Goal: Use online tool/utility: Utilize a website feature to perform a specific function

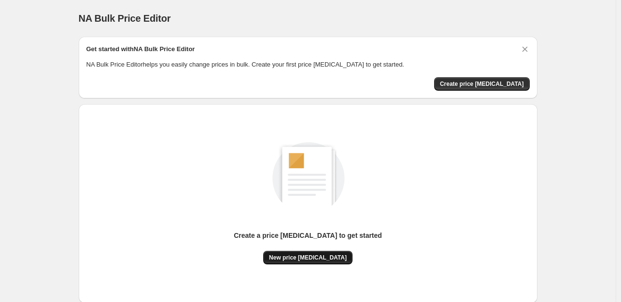
click at [293, 257] on span "New price change job" at bounding box center [308, 258] width 78 height 8
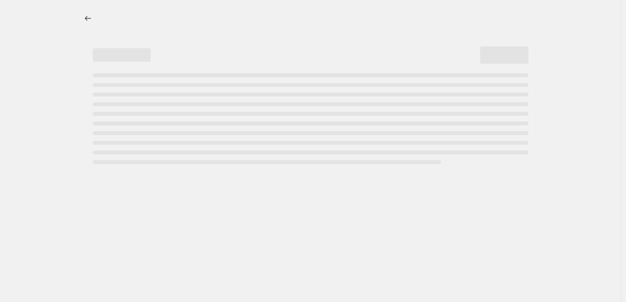
select select "percentage"
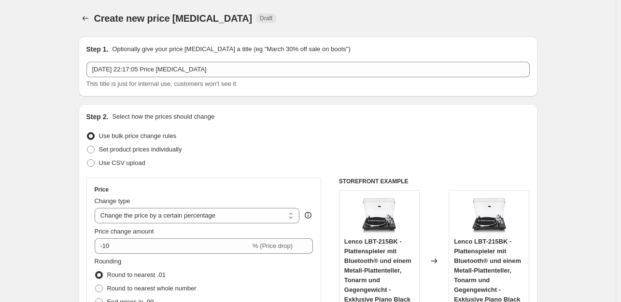
scroll to position [48, 0]
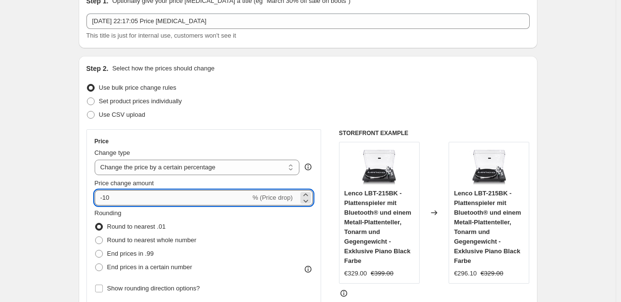
click at [134, 196] on input "-10" at bounding box center [173, 197] width 156 height 15
type input "-1"
type input "-35"
click at [195, 196] on input "-35" at bounding box center [173, 197] width 156 height 15
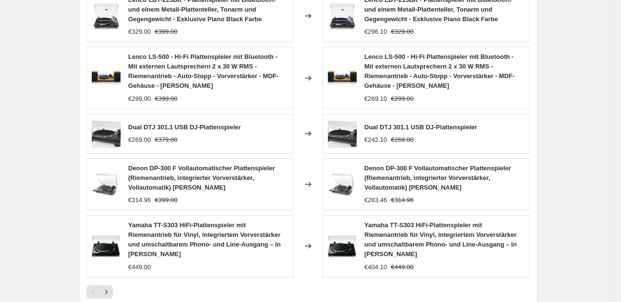
scroll to position [733, 0]
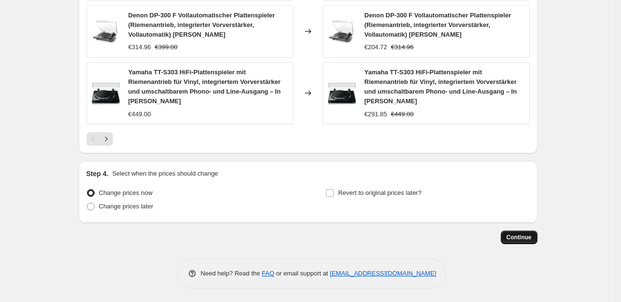
click at [524, 234] on span "Continue" at bounding box center [519, 238] width 25 height 8
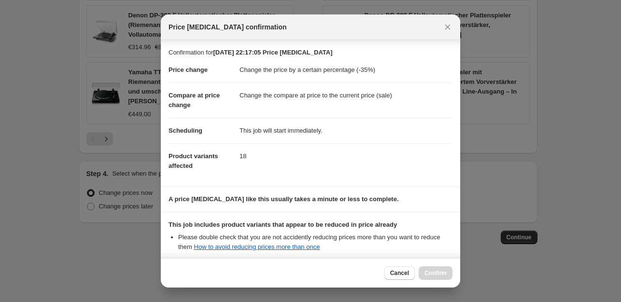
scroll to position [103, 0]
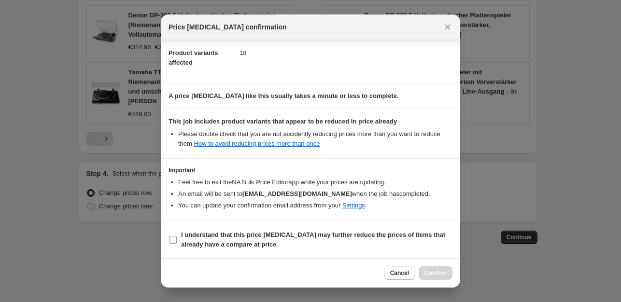
click at [171, 241] on input "I understand that this price change job may further reduce the prices of items …" at bounding box center [173, 240] width 8 height 8
checkbox input "true"
click at [444, 267] on button "Confirm" at bounding box center [436, 274] width 34 height 14
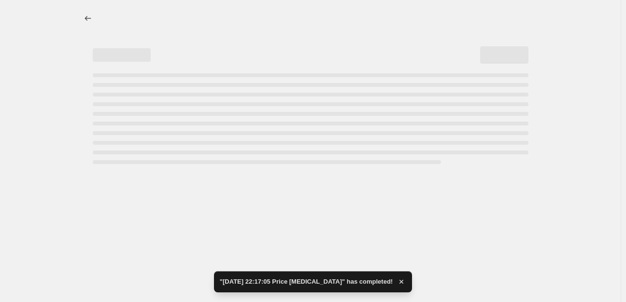
select select "percentage"
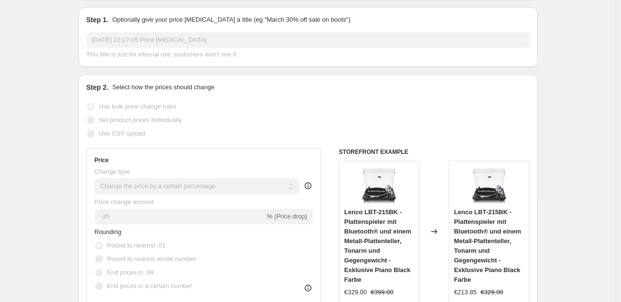
scroll to position [48, 0]
